Goal: Transaction & Acquisition: Purchase product/service

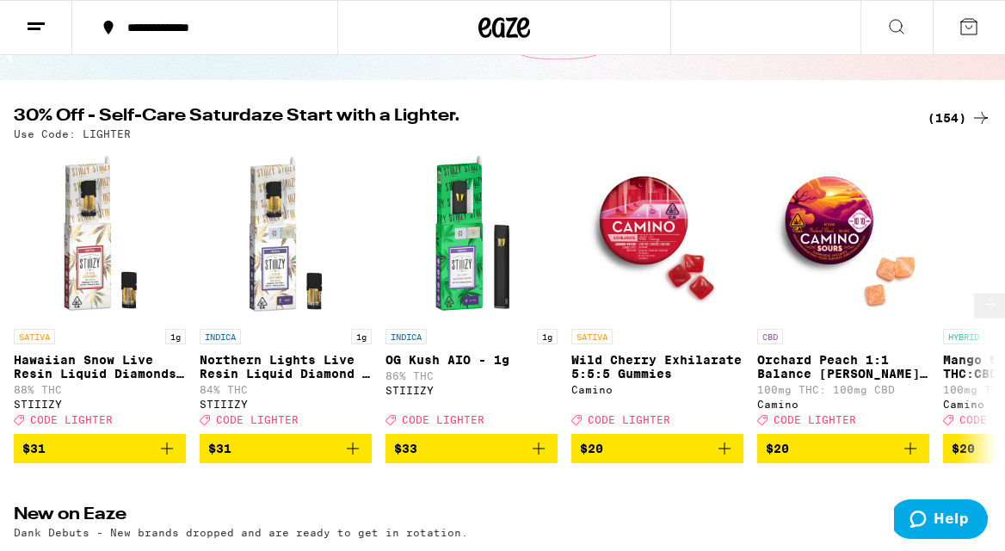
scroll to position [108, 0]
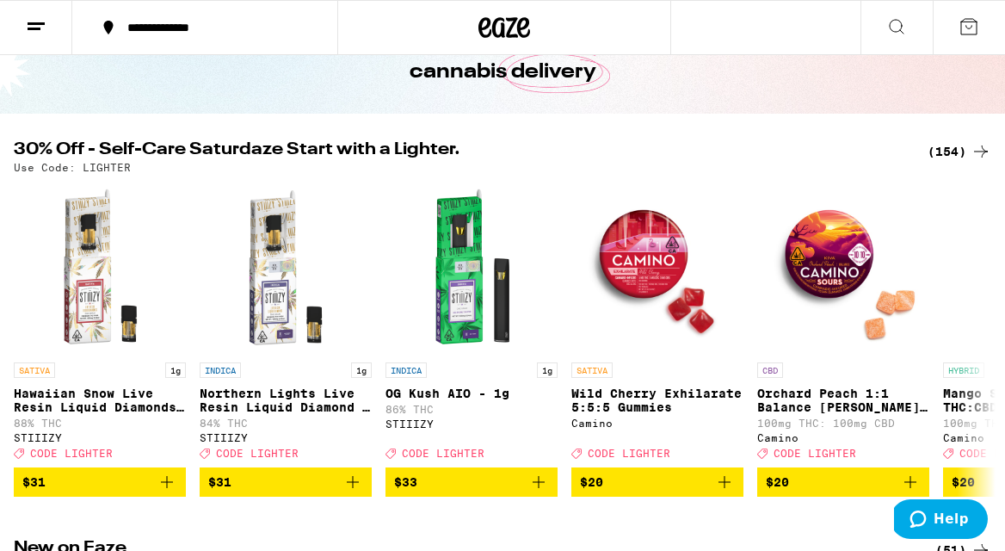
click at [955, 151] on div "(154)" at bounding box center [960, 151] width 64 height 21
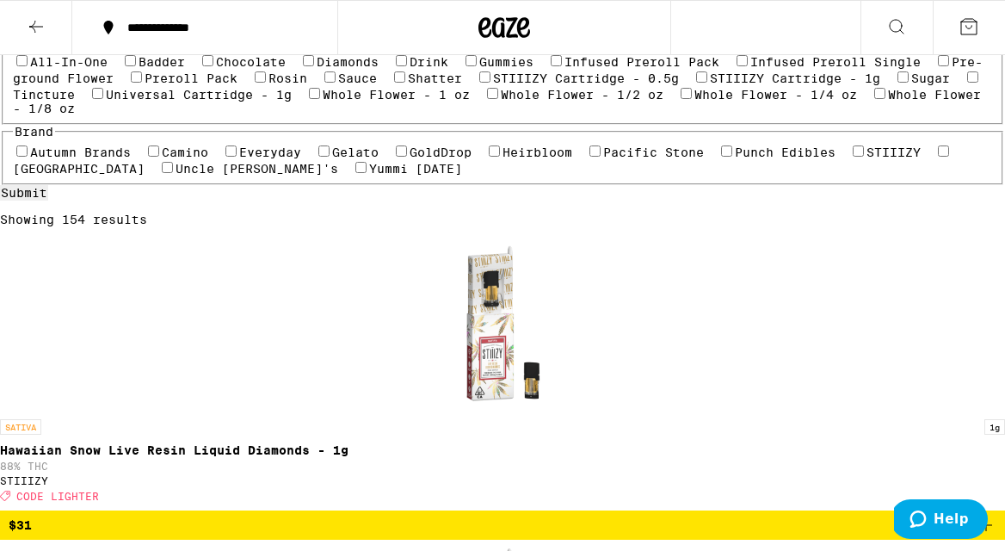
scroll to position [263, 0]
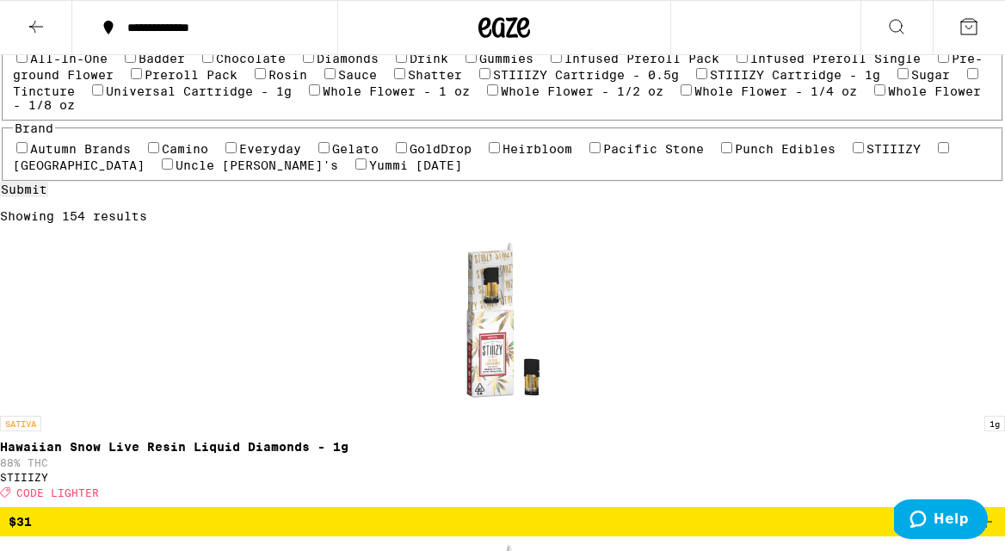
click at [52, 65] on label "All-In-One" at bounding box center [68, 59] width 77 height 14
click at [28, 63] on input "All-In-One" at bounding box center [21, 57] width 11 height 11
checkbox input "true"
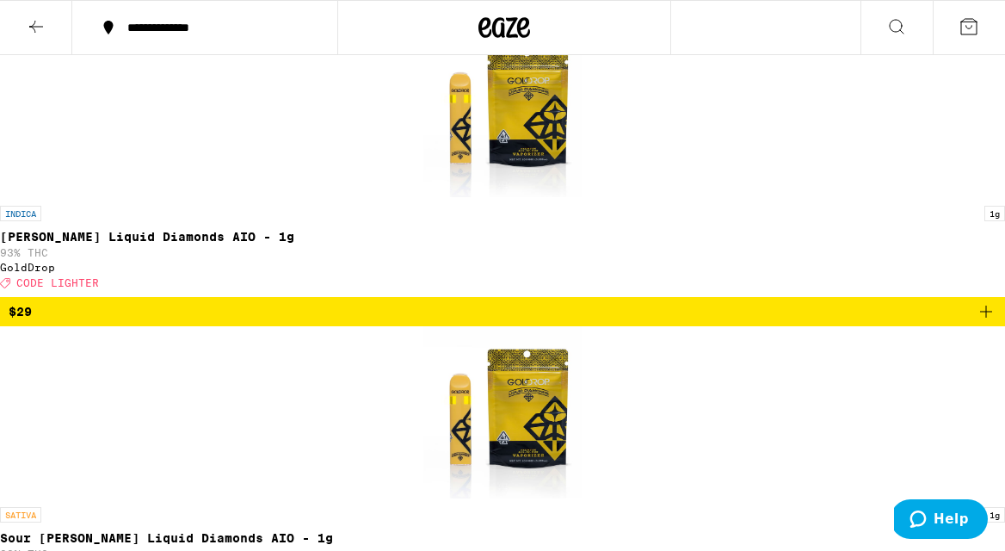
scroll to position [1008, 0]
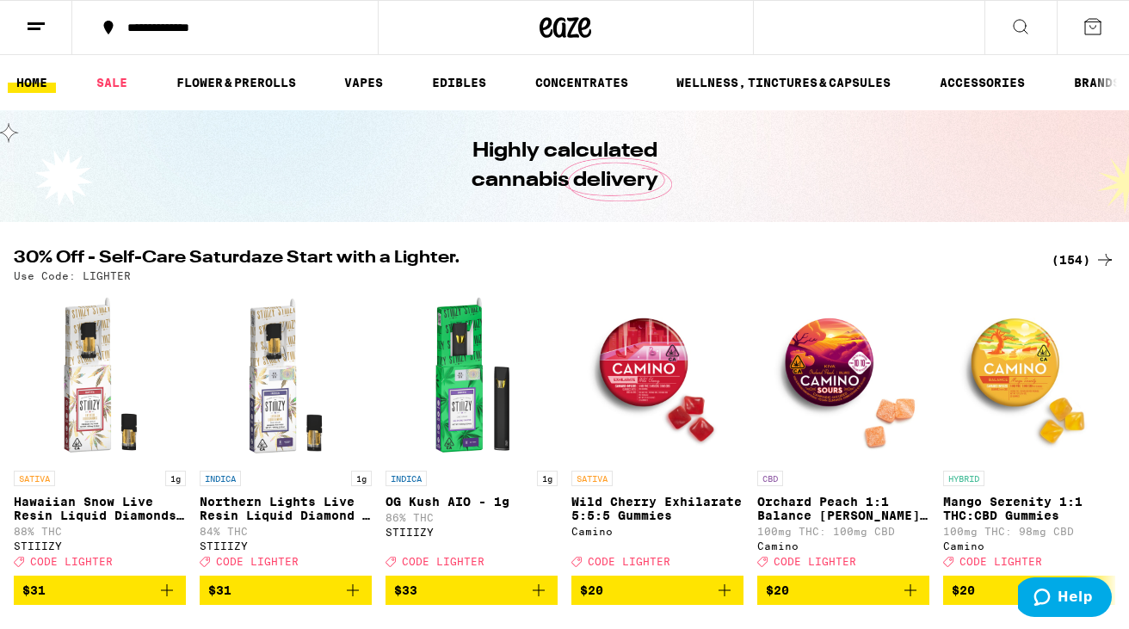
click at [1067, 260] on div "(154)" at bounding box center [1084, 260] width 64 height 21
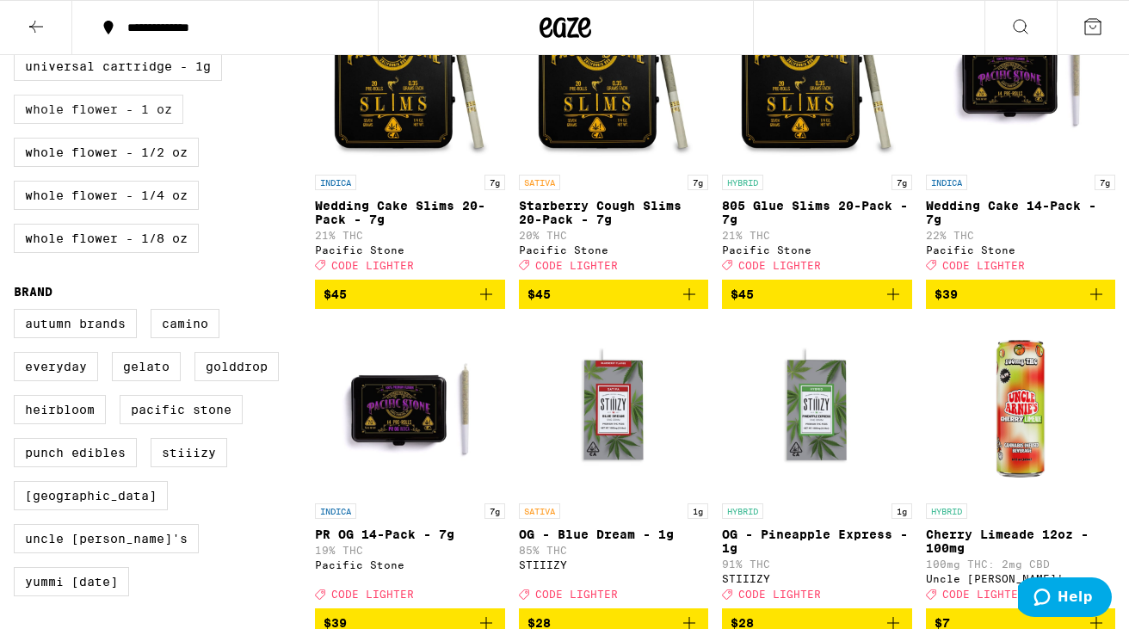
scroll to position [910, 0]
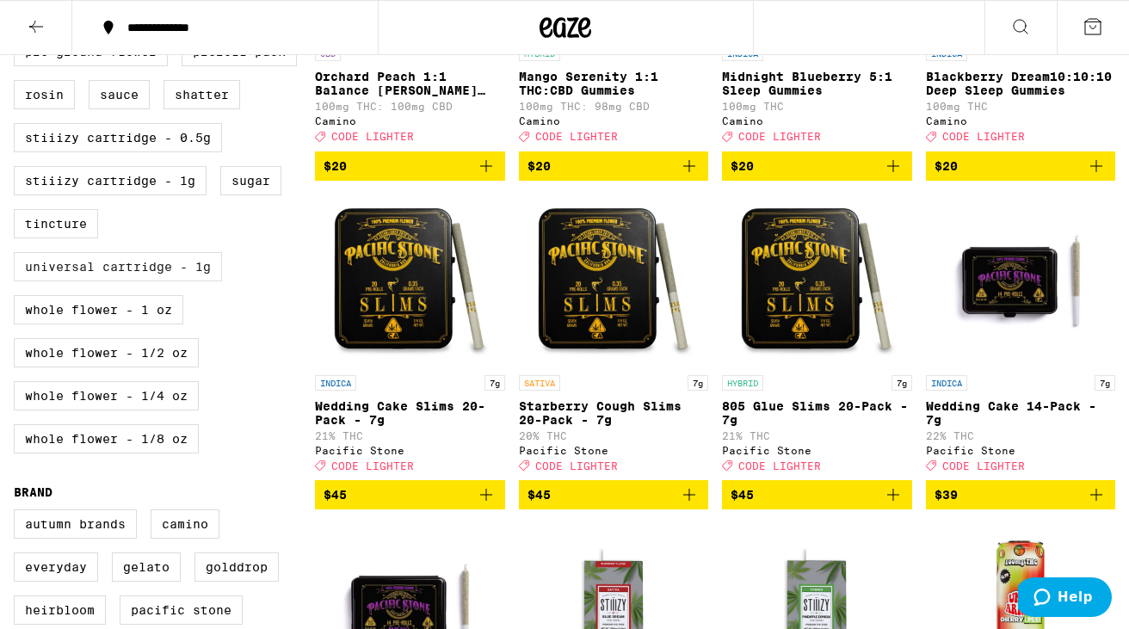
click at [102, 281] on label "Universal Cartridge - 1g" at bounding box center [118, 266] width 208 height 29
checkbox input "true"
